Goal: Information Seeking & Learning: Learn about a topic

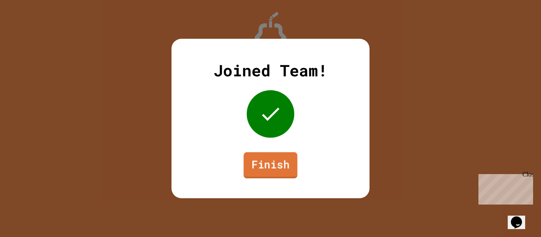
click at [284, 163] on link "Finish" at bounding box center [271, 166] width 54 height 26
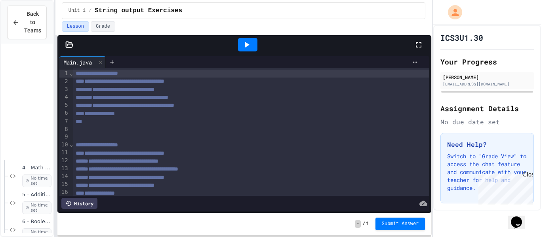
scroll to position [147, 0]
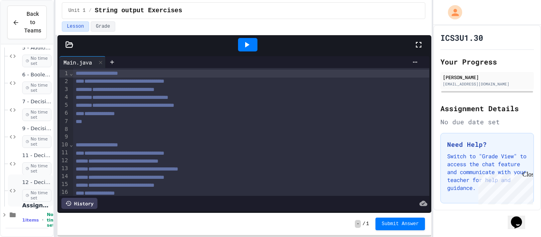
click at [30, 182] on span "12 - Decisions Part 4" at bounding box center [36, 183] width 29 height 7
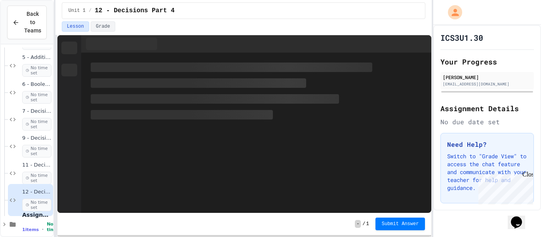
scroll to position [147, 0]
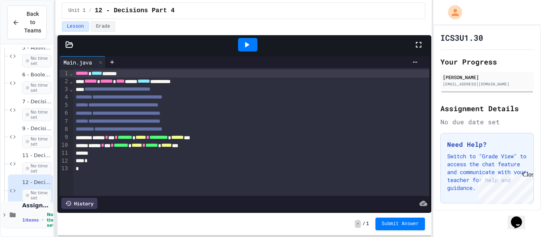
click at [33, 208] on span "Assignments" at bounding box center [36, 205] width 29 height 7
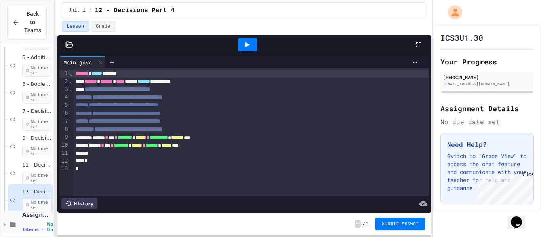
click at [35, 219] on span "Assignments" at bounding box center [36, 215] width 29 height 7
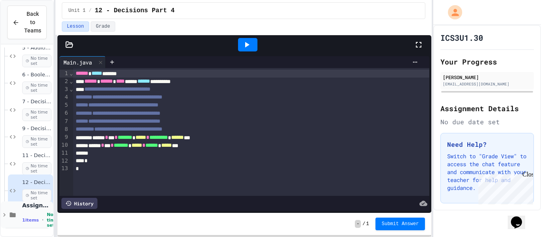
click at [6, 220] on div "Assignments 1 items • No time set" at bounding box center [27, 215] width 52 height 27
click at [15, 218] on icon at bounding box center [13, 215] width 10 height 7
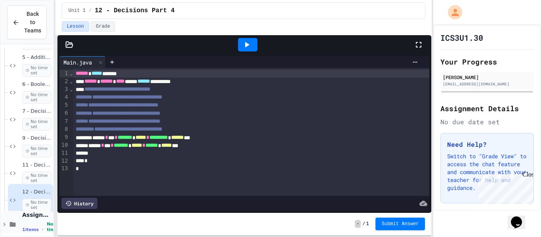
click at [34, 216] on span "Assignments" at bounding box center [36, 215] width 29 height 7
click at [22, 165] on span "11 - Decisions Part 3" at bounding box center [36, 165] width 29 height 7
